Goal: Information Seeking & Learning: Find contact information

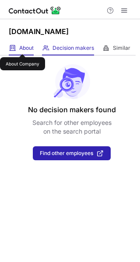
click at [22, 46] on span "About" at bounding box center [26, 47] width 14 height 7
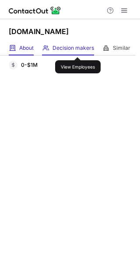
click at [78, 49] on span "Decision makers" at bounding box center [72, 47] width 41 height 7
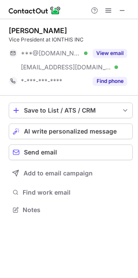
scroll to position [204, 138]
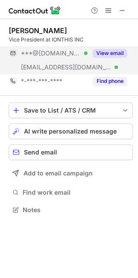
click at [112, 57] on button "View email" at bounding box center [110, 53] width 34 height 9
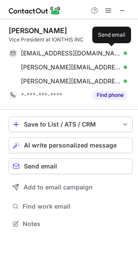
scroll to position [217, 138]
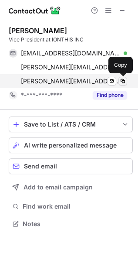
click at [122, 78] on span at bounding box center [122, 81] width 7 height 7
